Goal: Information Seeking & Learning: Learn about a topic

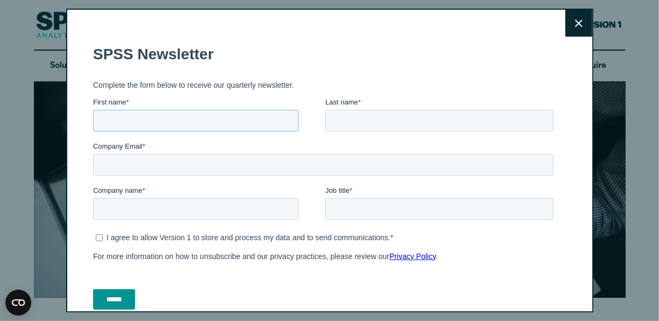
click at [247, 117] on input "First name *" at bounding box center [196, 120] width 206 height 22
type input "******"
click at [346, 116] on input "Last name *" at bounding box center [439, 120] width 228 height 22
type input "*****"
click at [285, 166] on input "Company Email *" at bounding box center [323, 164] width 461 height 22
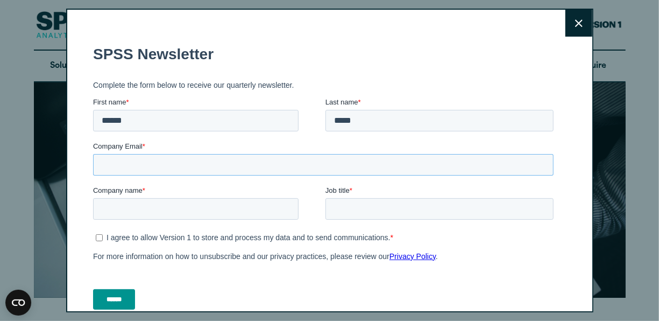
type input "**********"
click at [186, 205] on input "Company name *" at bounding box center [196, 208] width 206 height 22
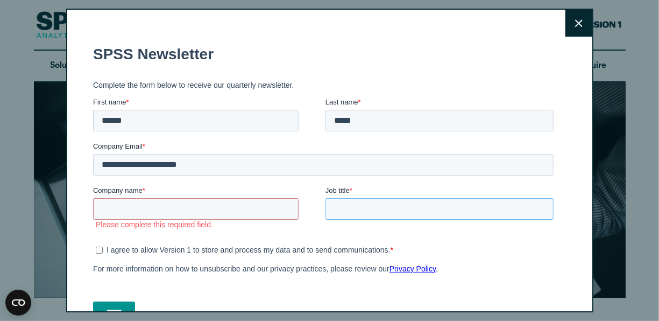
click at [326, 208] on input "Job title *" at bounding box center [439, 208] width 228 height 22
click at [575, 24] on icon at bounding box center [579, 23] width 8 height 8
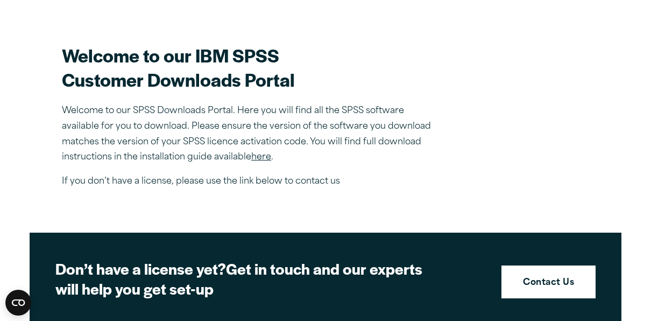
scroll to position [299, 0]
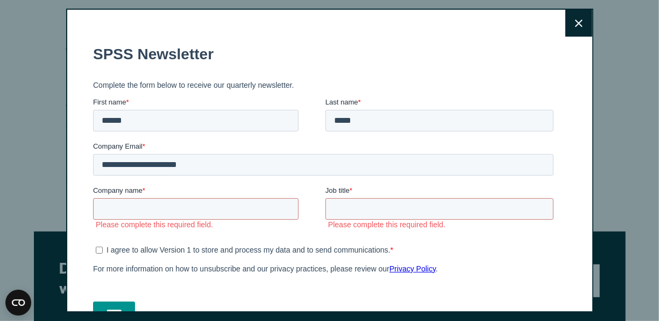
click at [575, 26] on icon at bounding box center [579, 23] width 8 height 8
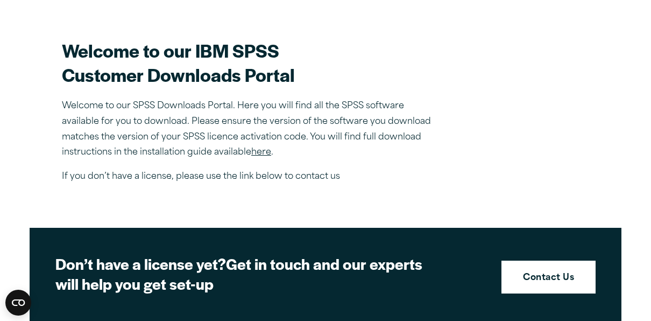
scroll to position [300, 0]
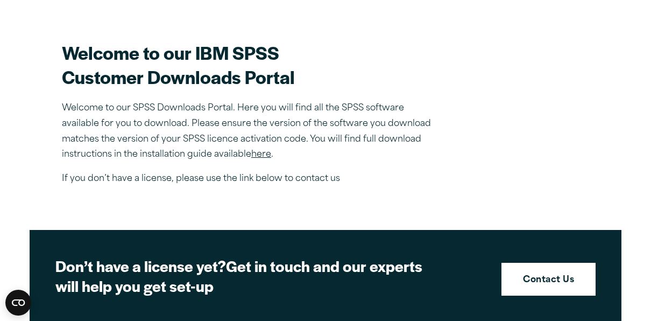
click at [259, 154] on link "here" at bounding box center [261, 154] width 20 height 9
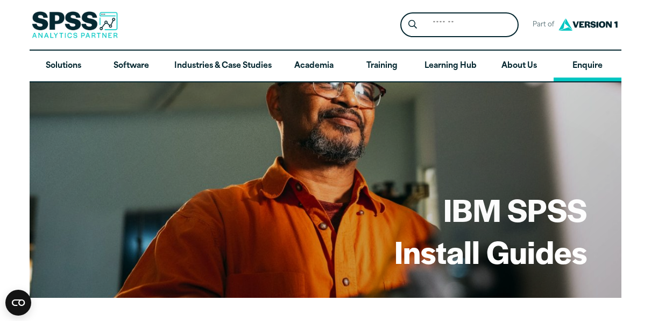
click at [593, 70] on link "Enquire" at bounding box center [588, 66] width 68 height 31
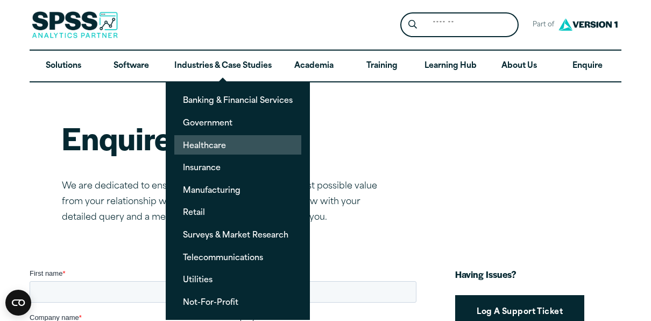
click at [200, 145] on link "Healthcare" at bounding box center [237, 145] width 127 height 20
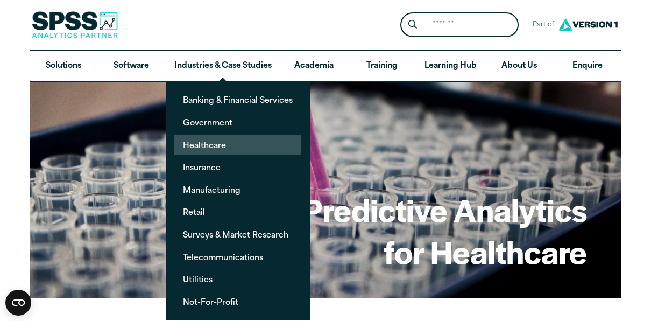
click at [215, 143] on link "Healthcare" at bounding box center [237, 145] width 127 height 20
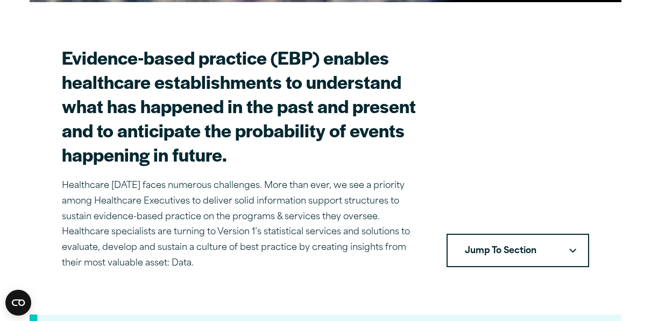
scroll to position [310, 0]
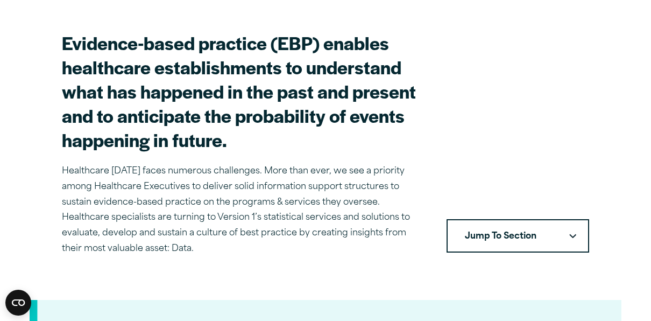
click at [577, 239] on button "Jump To Section" at bounding box center [518, 235] width 143 height 33
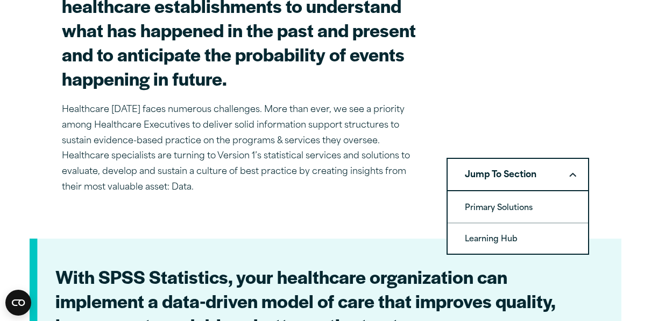
scroll to position [371, 0]
click at [550, 210] on link "Primary Solutions" at bounding box center [518, 207] width 140 height 30
